Goal: Navigation & Orientation: Go to known website

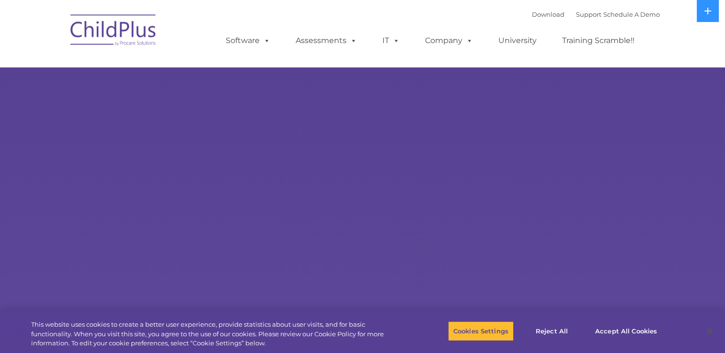
select select "MEDIUM"
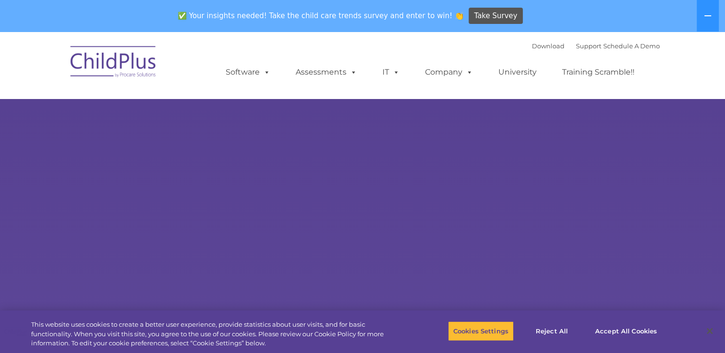
drag, startPoint x: 0, startPoint y: 0, endPoint x: 128, endPoint y: 28, distance: 131.3
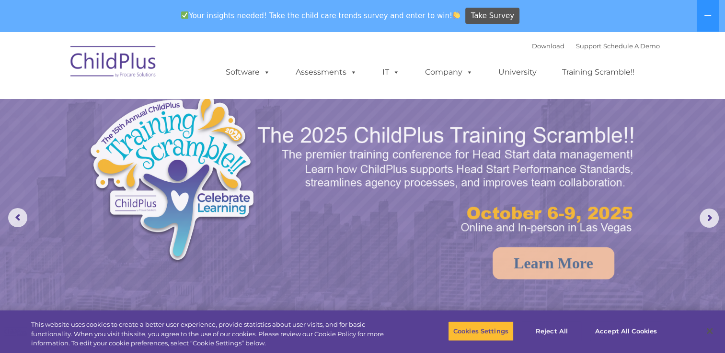
click at [127, 57] on img at bounding box center [114, 63] width 96 height 48
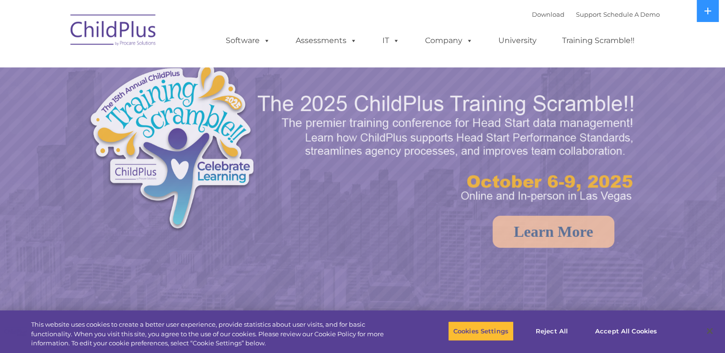
select select "MEDIUM"
